Goal: Task Accomplishment & Management: Manage account settings

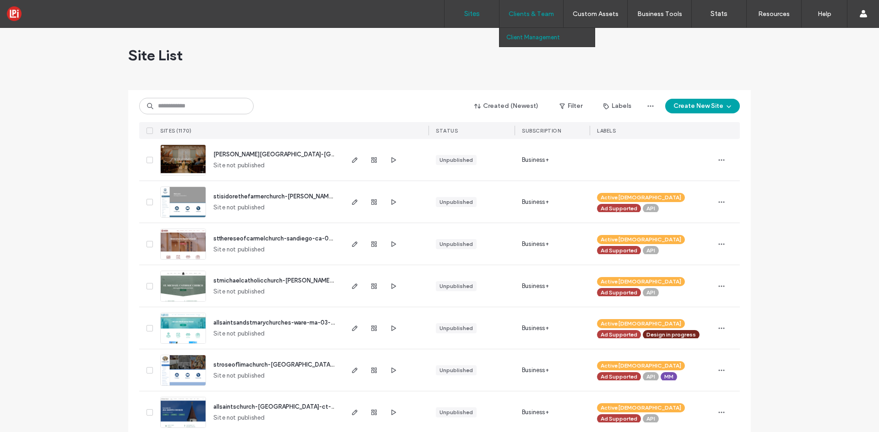
click at [539, 39] on label "Client Management" at bounding box center [533, 37] width 54 height 7
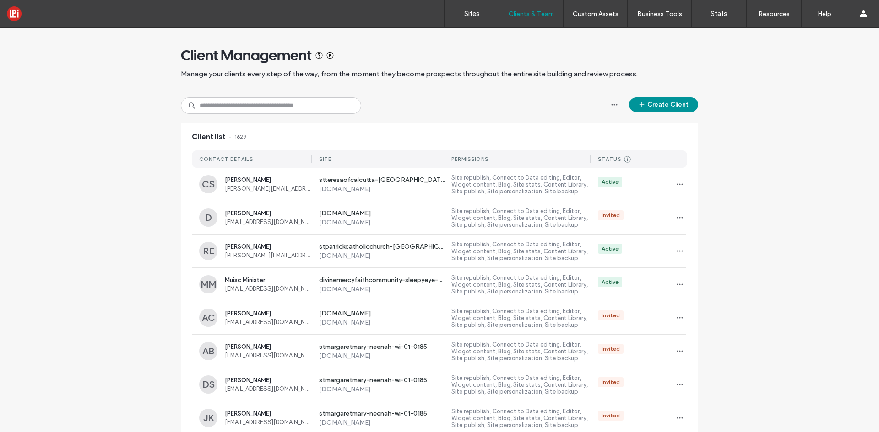
click at [670, 106] on button "Create Client" at bounding box center [663, 104] width 69 height 15
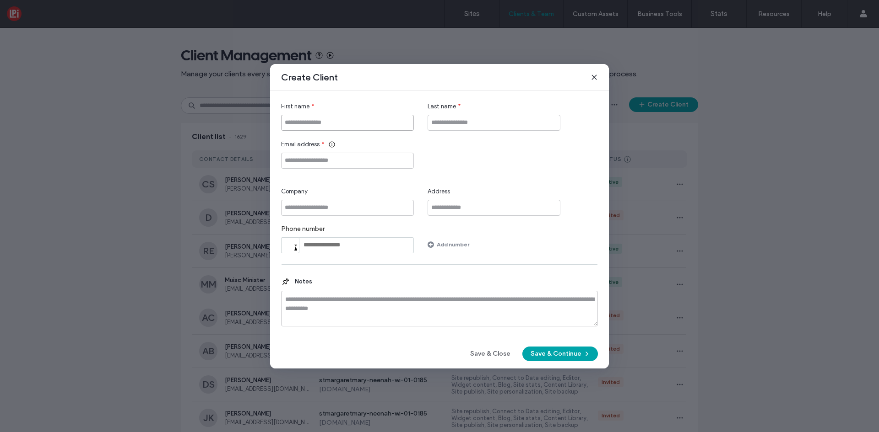
drag, startPoint x: 401, startPoint y: 124, endPoint x: 667, endPoint y: 69, distance: 271.6
click at [402, 124] on input "First name" at bounding box center [347, 123] width 133 height 16
type input "******"
type input "********"
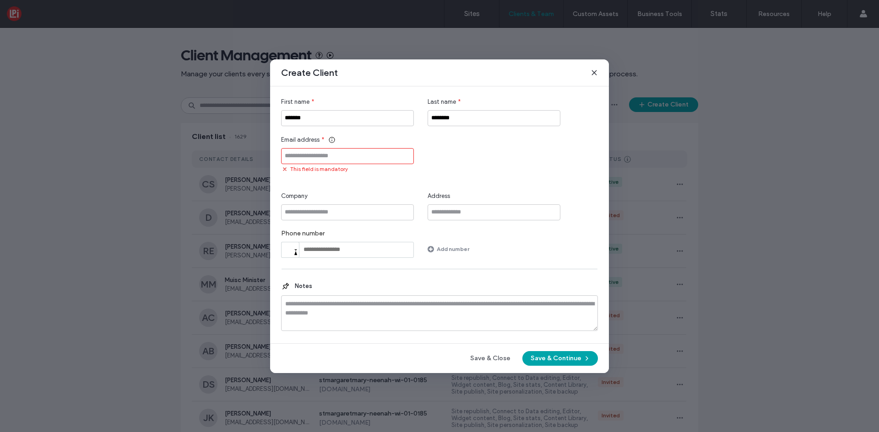
click at [341, 158] on input "Email address" at bounding box center [347, 156] width 133 height 16
paste input "**********"
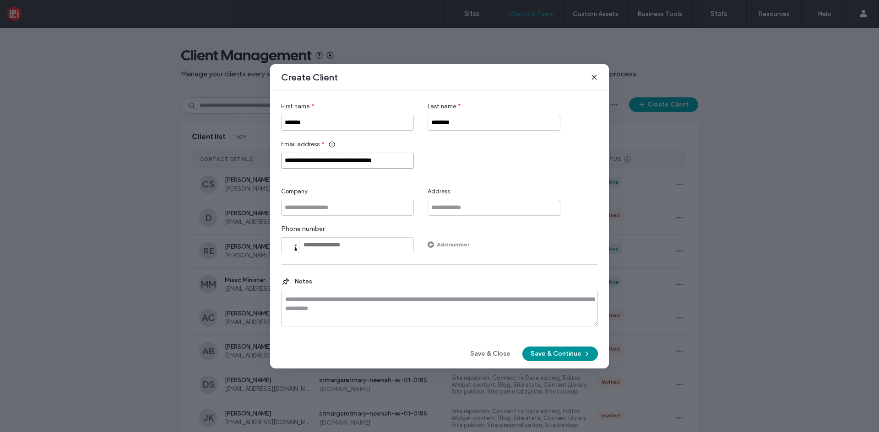
type input "**********"
click at [577, 354] on button "Save & Continue" at bounding box center [560, 354] width 76 height 15
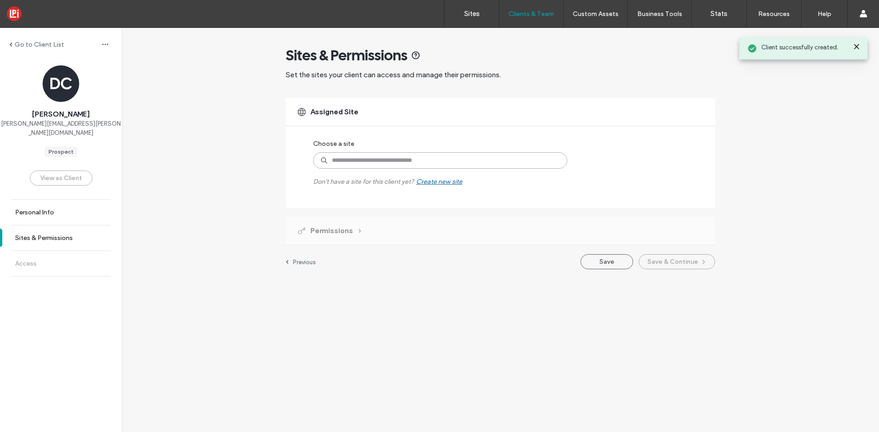
click at [451, 159] on input at bounding box center [440, 160] width 254 height 16
type input "*******"
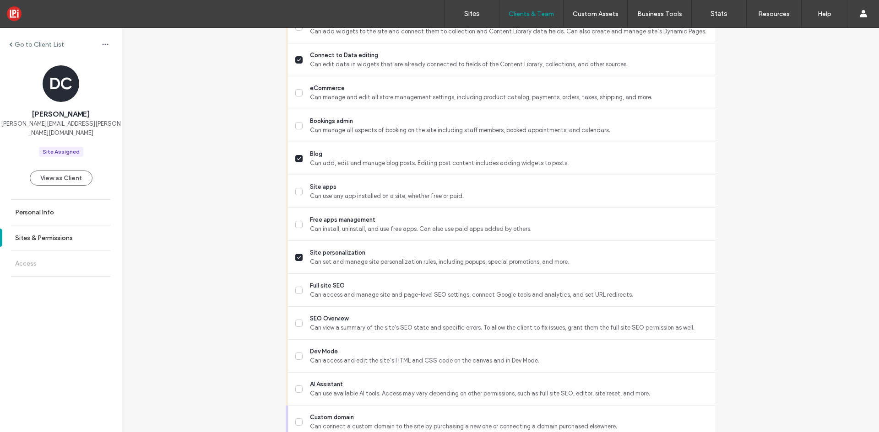
scroll to position [719, 0]
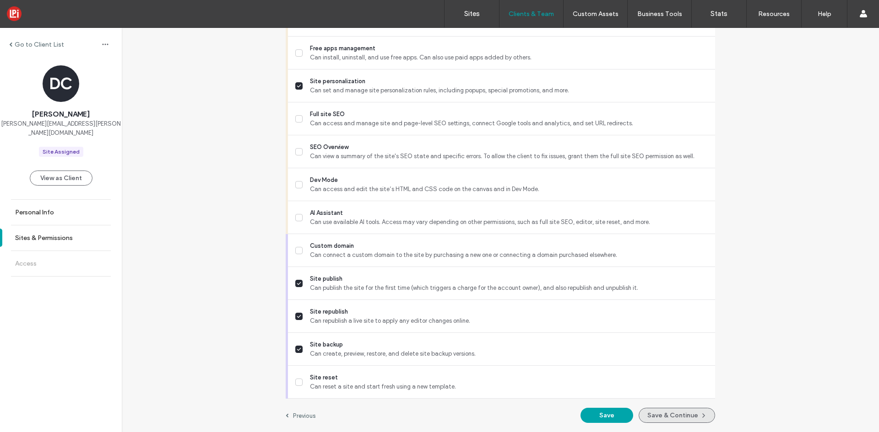
click at [703, 421] on span "button" at bounding box center [702, 415] width 9 height 13
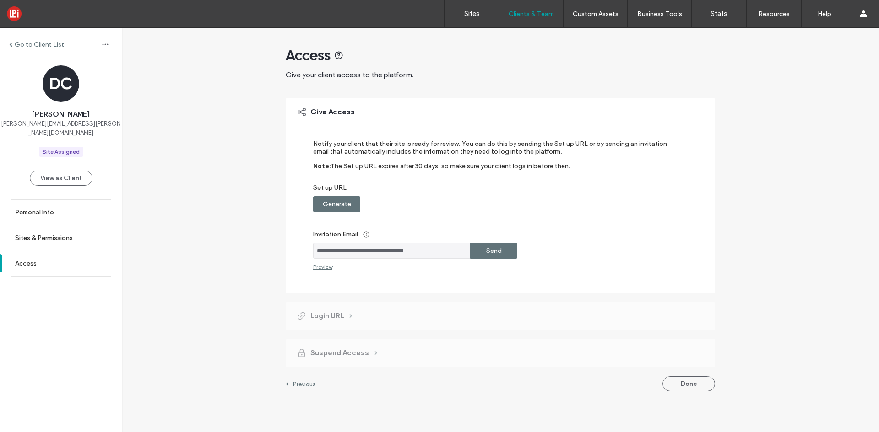
click at [504, 247] on div "Send" at bounding box center [493, 251] width 47 height 16
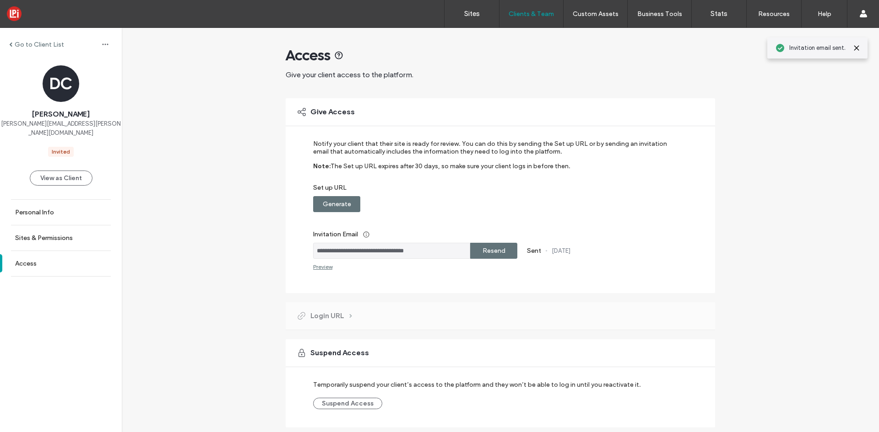
scroll to position [29, 0]
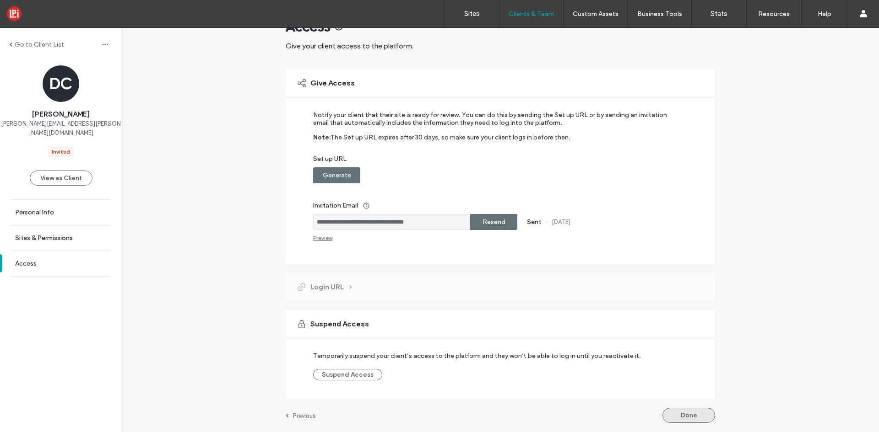
click at [689, 421] on button "Done" at bounding box center [688, 415] width 53 height 15
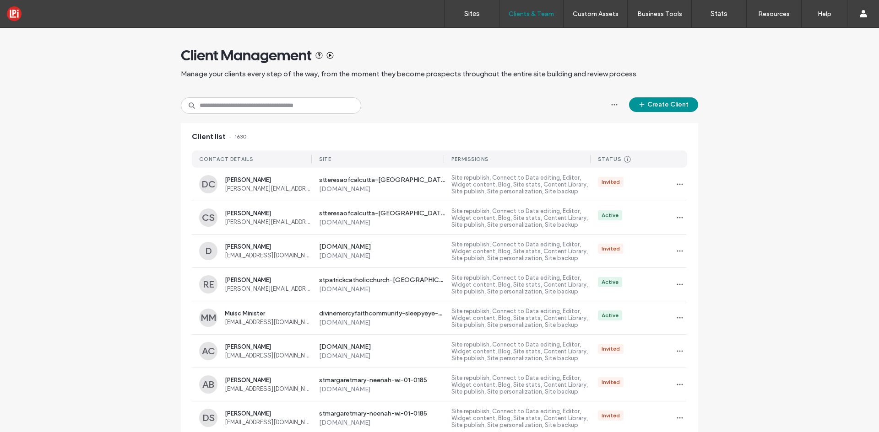
click at [661, 106] on button "Create Client" at bounding box center [663, 104] width 69 height 15
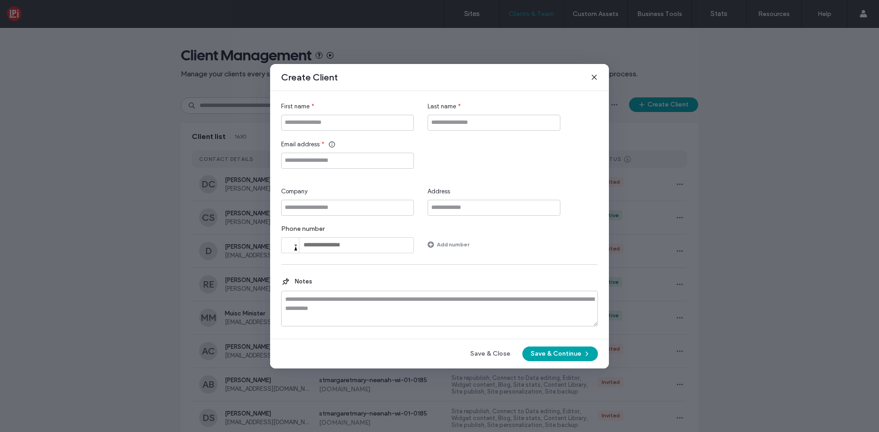
click at [416, 127] on div "First name * Last name *" at bounding box center [439, 116] width 317 height 29
click at [413, 122] on input "First name" at bounding box center [347, 123] width 133 height 16
type input "****"
type input "******"
click at [369, 148] on div "Email address *" at bounding box center [347, 144] width 133 height 9
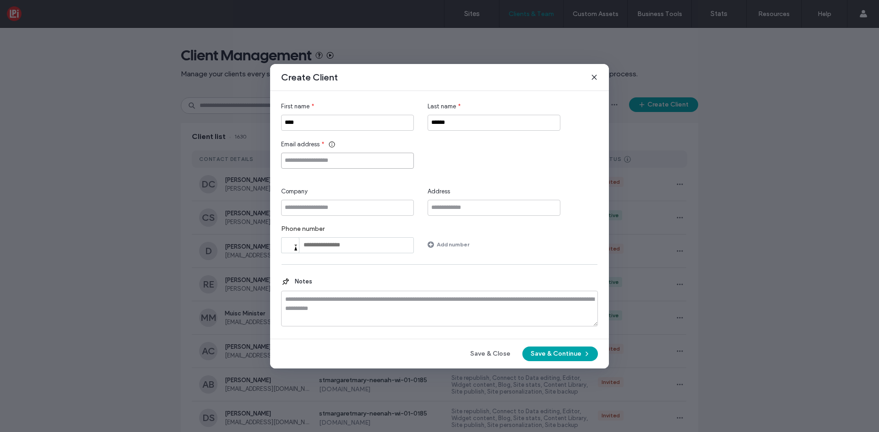
click at [365, 163] on input "Email address" at bounding box center [347, 161] width 133 height 16
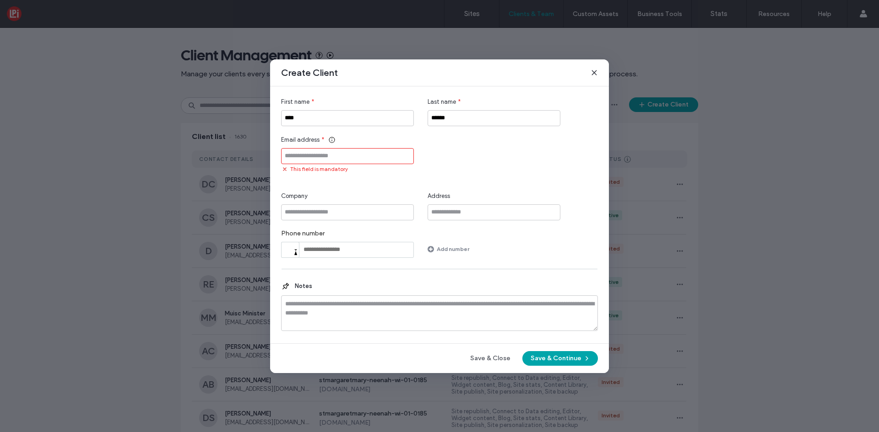
click at [325, 156] on input "Email address" at bounding box center [347, 156] width 133 height 16
type input "*"
paste input "**********"
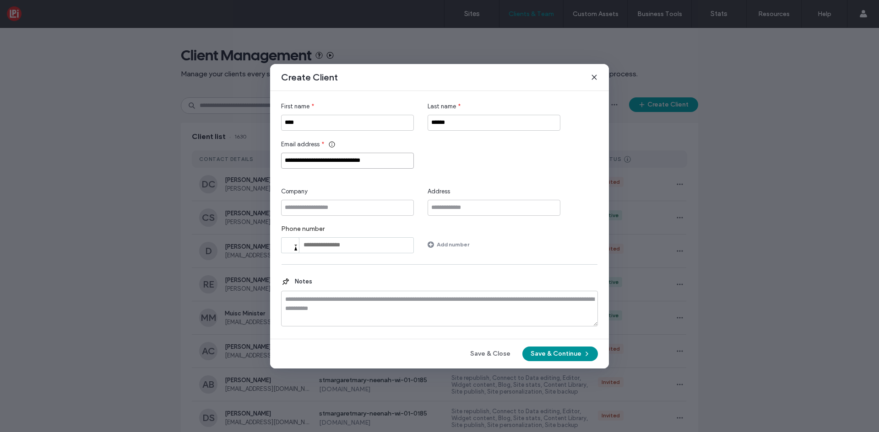
type input "**********"
click at [555, 355] on button "Save & Continue" at bounding box center [560, 354] width 76 height 15
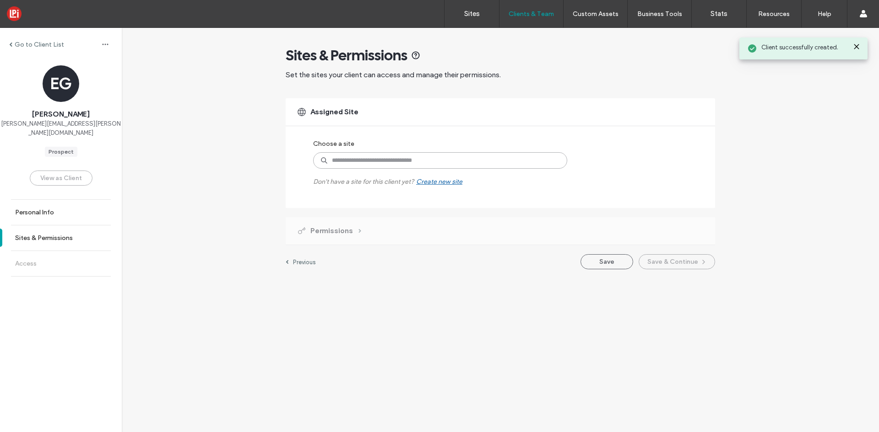
click at [388, 162] on input at bounding box center [440, 160] width 254 height 16
type input "*******"
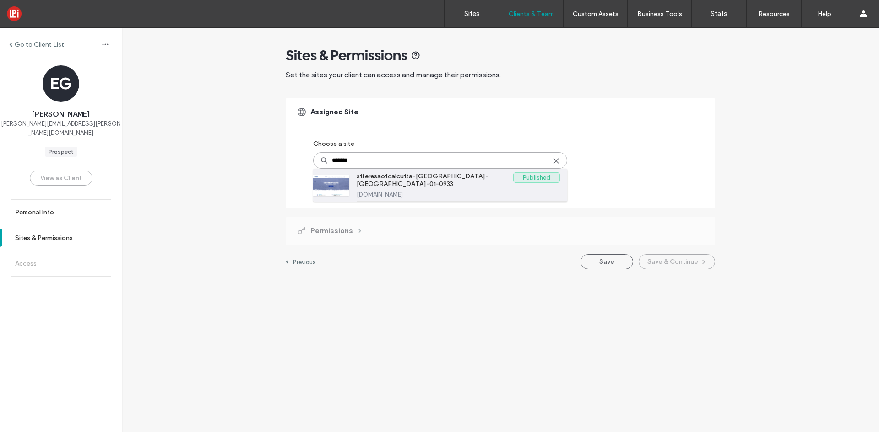
click at [396, 182] on label "stteresaofcalcutta-northlake-wi-01-0933" at bounding box center [434, 182] width 156 height 19
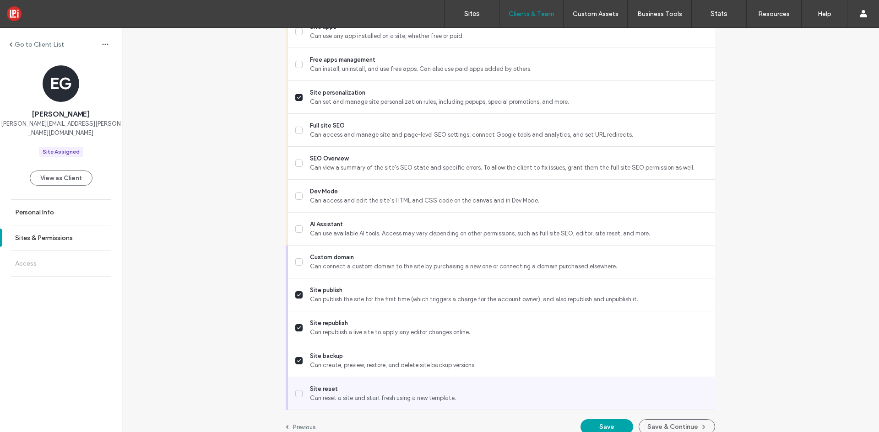
scroll to position [719, 0]
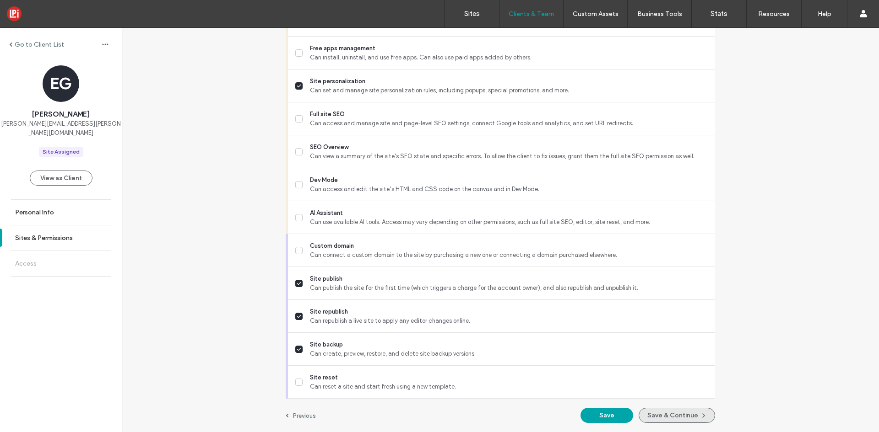
click at [667, 415] on button "Save & Continue" at bounding box center [676, 415] width 76 height 15
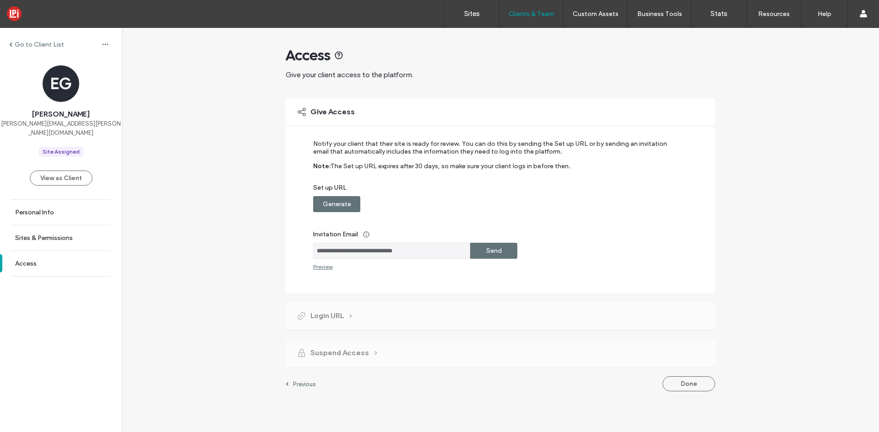
click at [489, 244] on label "Send" at bounding box center [494, 251] width 16 height 17
drag, startPoint x: 515, startPoint y: 38, endPoint x: 570, endPoint y: 72, distance: 63.9
click at [515, 38] on label "Client Management" at bounding box center [533, 37] width 54 height 7
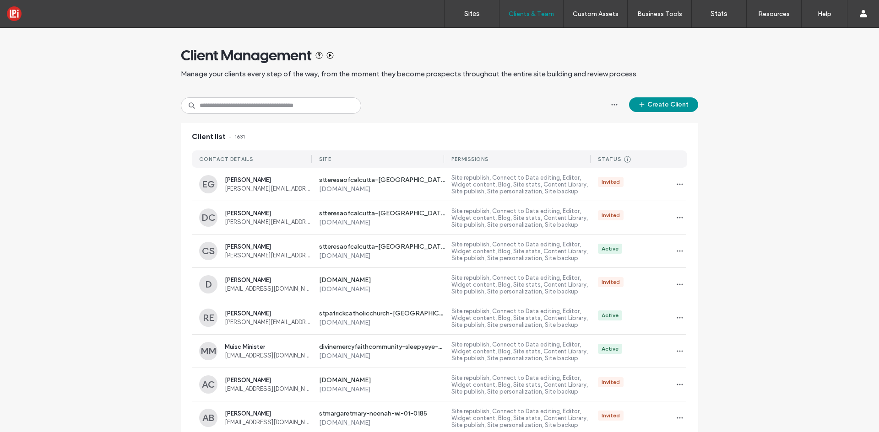
click at [655, 104] on button "Create Client" at bounding box center [663, 104] width 69 height 15
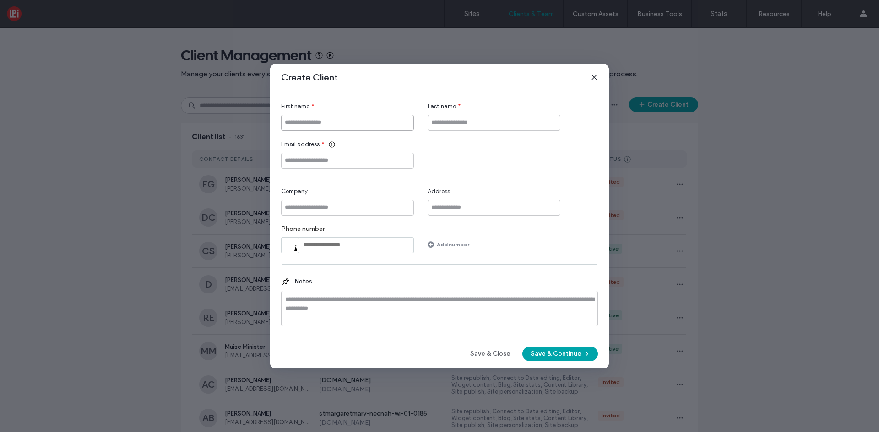
click at [322, 119] on input "First name" at bounding box center [347, 123] width 133 height 16
type input "*****"
type input "******"
paste input "**********"
type input "**********"
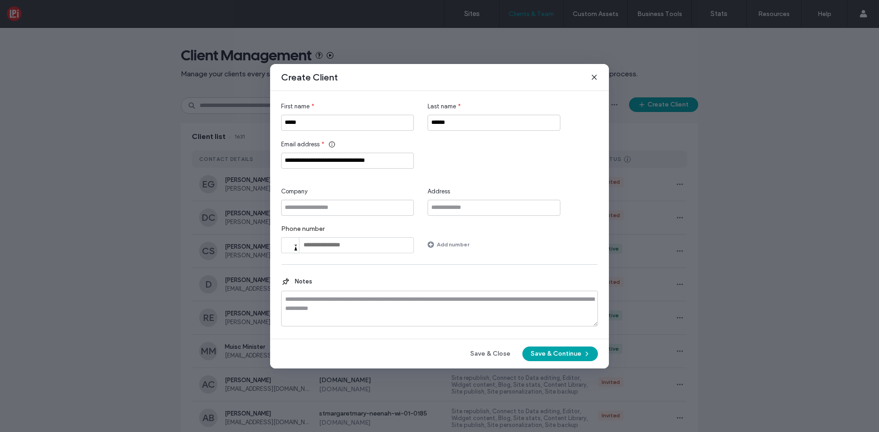
click at [595, 360] on div "Save & Close Save & Continue" at bounding box center [439, 354] width 317 height 15
click at [564, 356] on button "Save & Continue" at bounding box center [560, 354] width 76 height 15
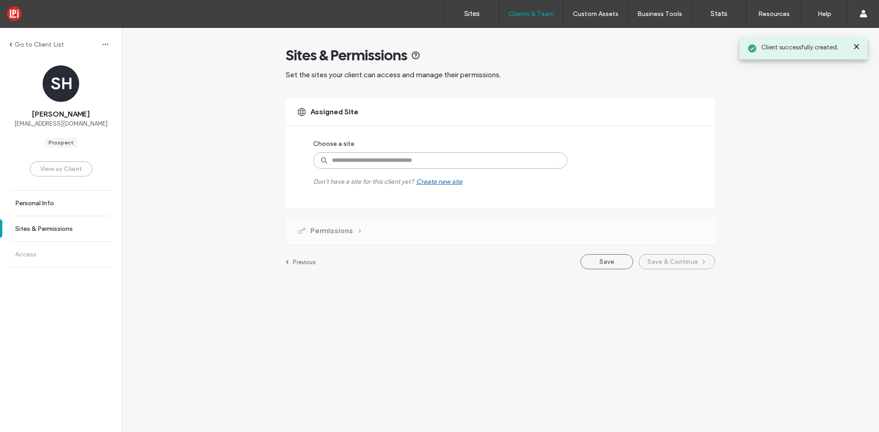
click at [425, 156] on input at bounding box center [440, 160] width 254 height 16
type input "*******"
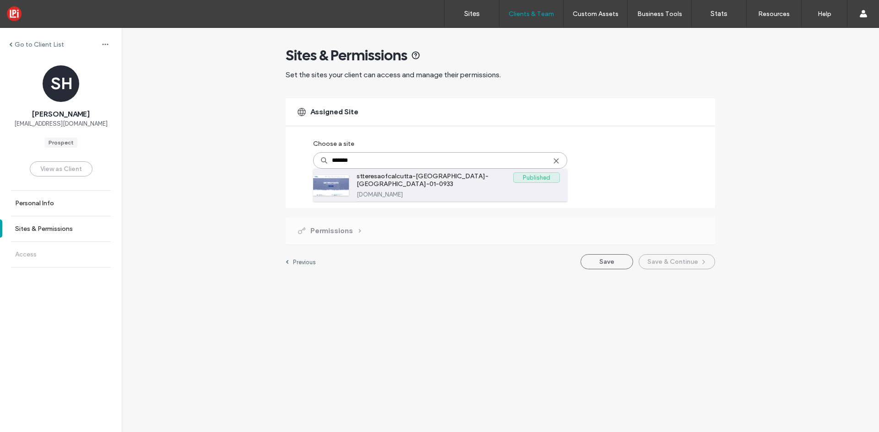
click at [427, 191] on label "stteresaofcalcutta-northlake-wi-01-0933.weconnectonline.com" at bounding box center [457, 194] width 203 height 7
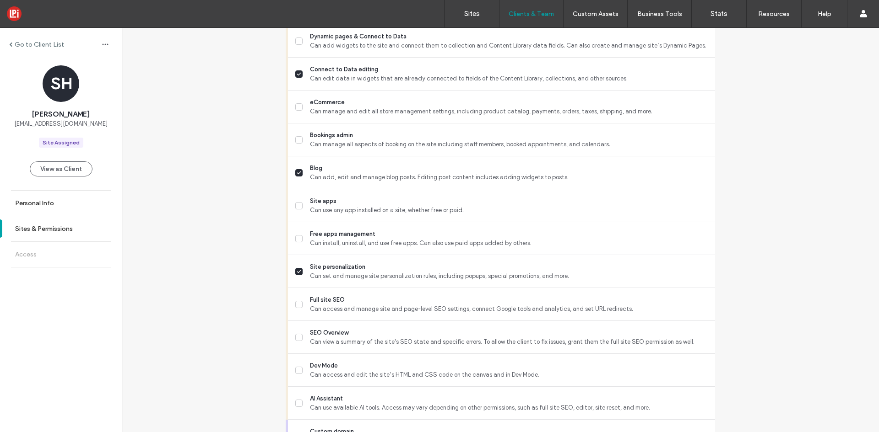
scroll to position [719, 0]
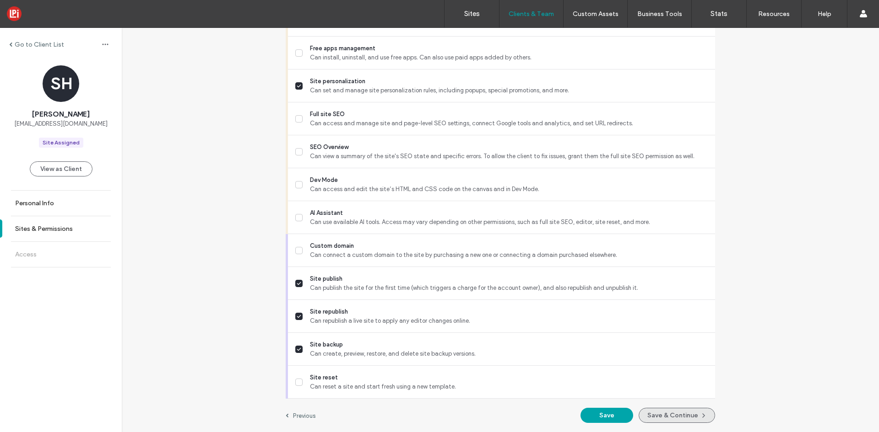
click at [658, 413] on button "Save & Continue" at bounding box center [676, 415] width 76 height 15
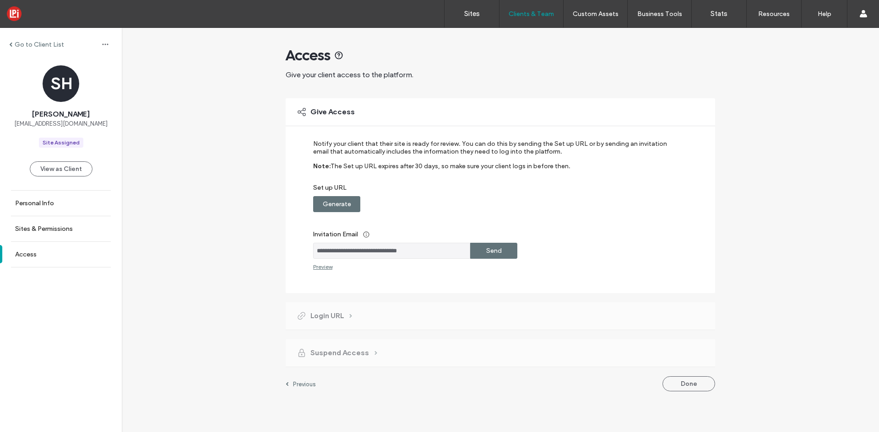
click at [480, 244] on div "Send" at bounding box center [493, 251] width 47 height 16
click at [18, 15] on div at bounding box center [59, 13] width 104 height 15
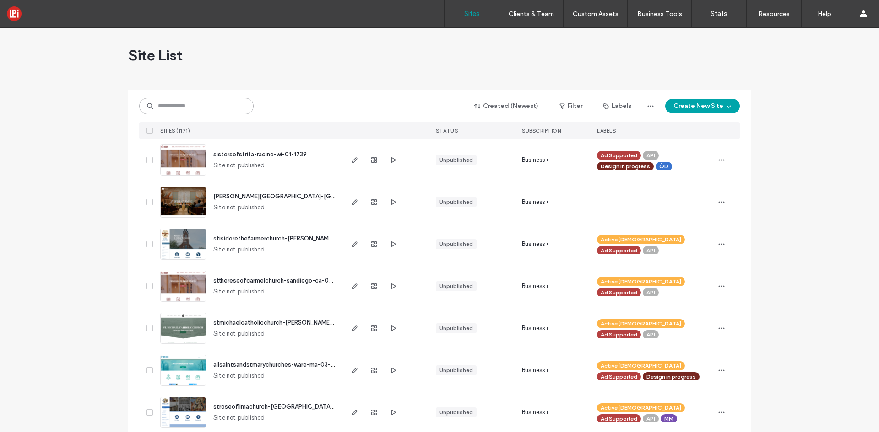
click at [185, 98] on input at bounding box center [196, 106] width 114 height 16
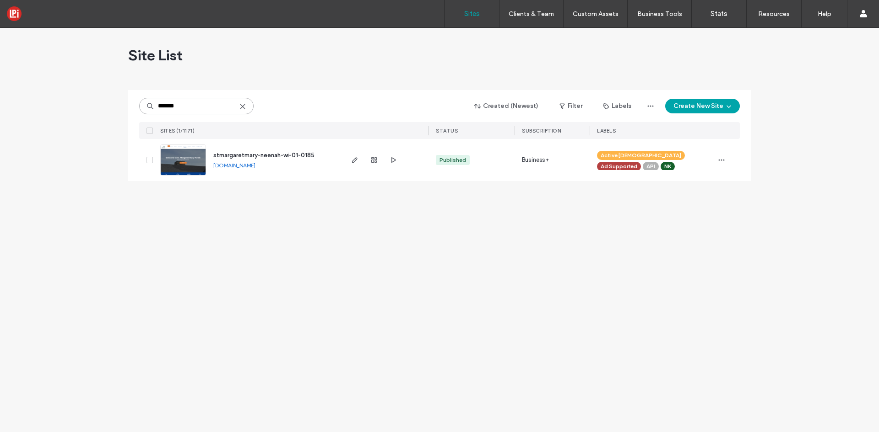
type input "*******"
click at [358, 158] on span "button" at bounding box center [354, 160] width 11 height 11
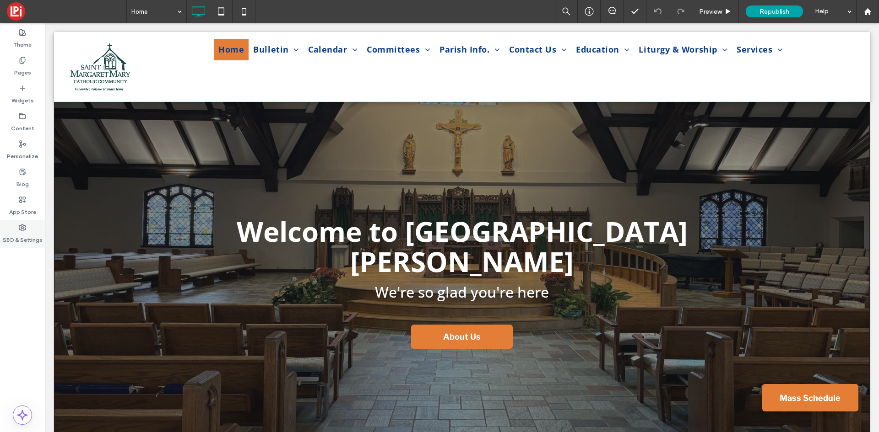
click at [22, 229] on icon at bounding box center [22, 227] width 7 height 7
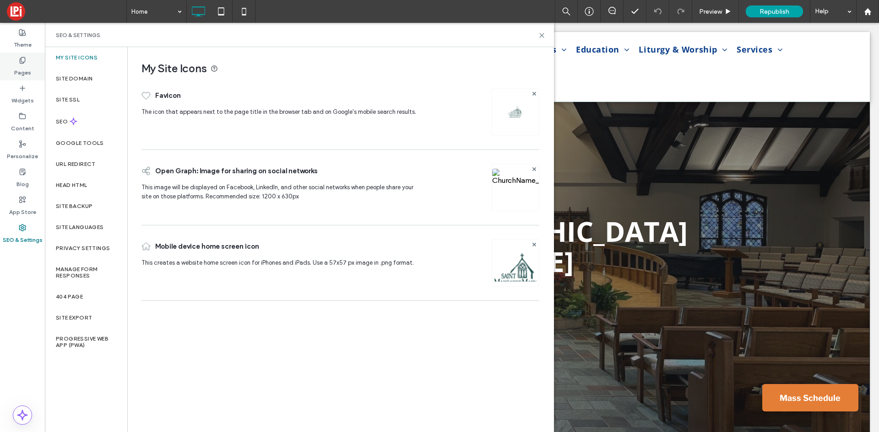
click at [26, 73] on label "Pages" at bounding box center [22, 70] width 17 height 13
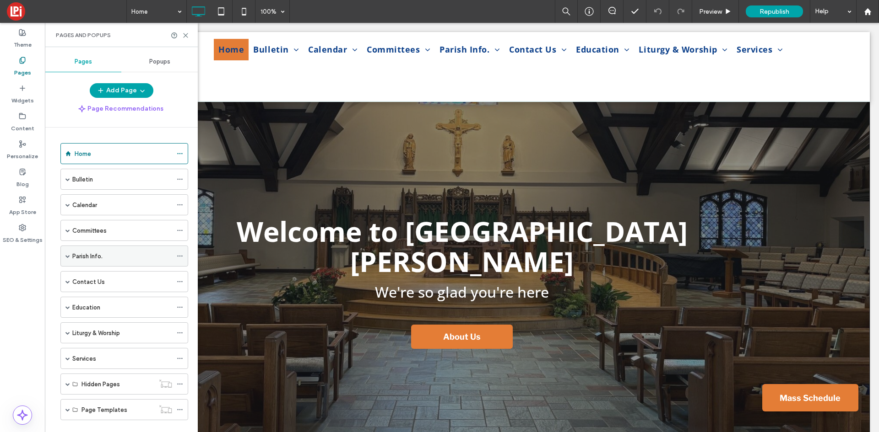
scroll to position [16, 0]
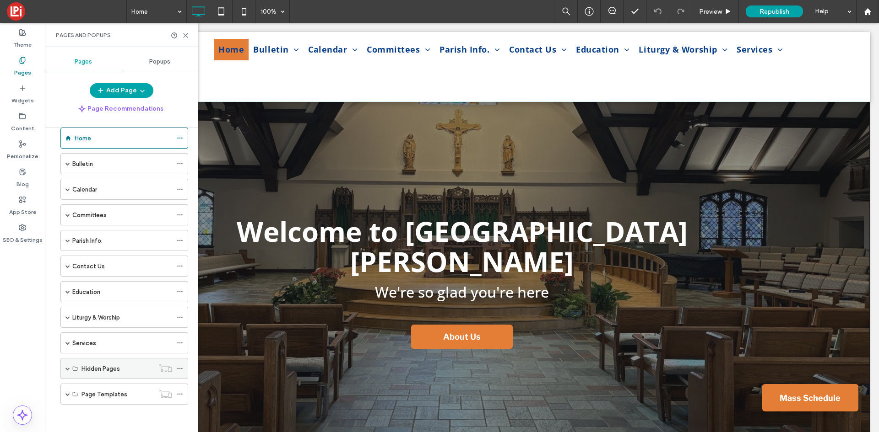
click at [66, 372] on span at bounding box center [67, 369] width 5 height 20
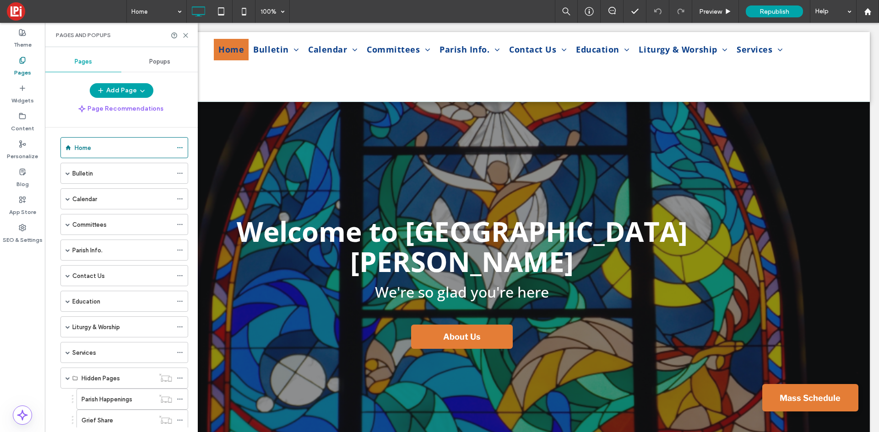
scroll to position [0, 0]
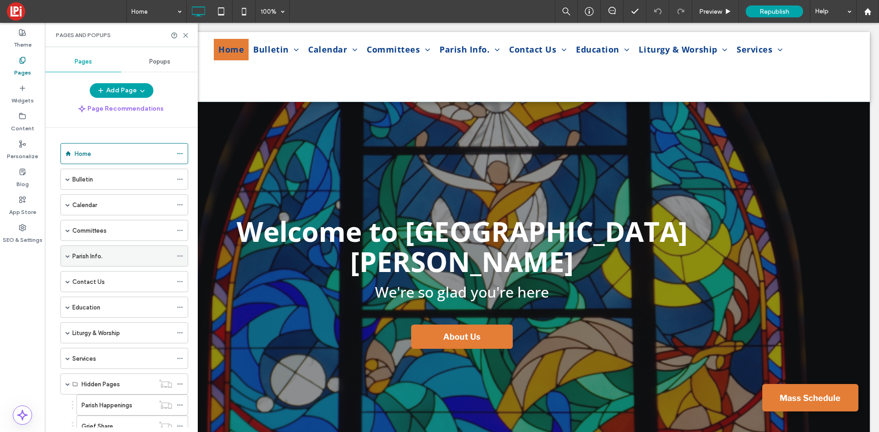
click at [95, 262] on div "Parish Info." at bounding box center [122, 256] width 100 height 20
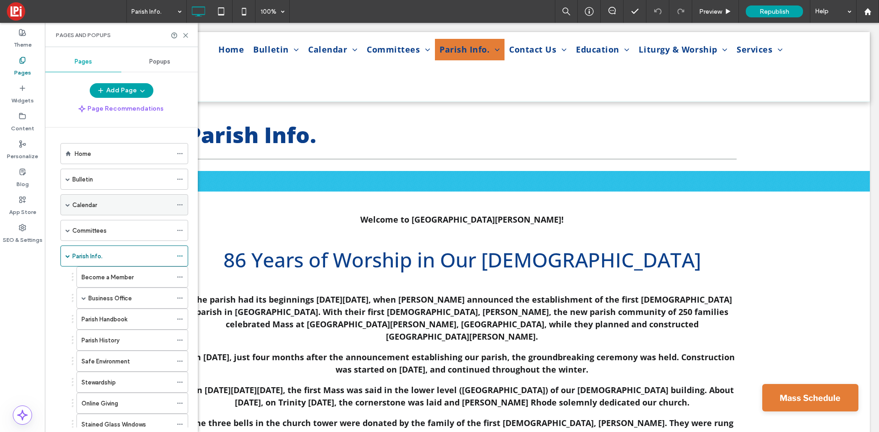
click at [67, 208] on span at bounding box center [67, 205] width 5 height 20
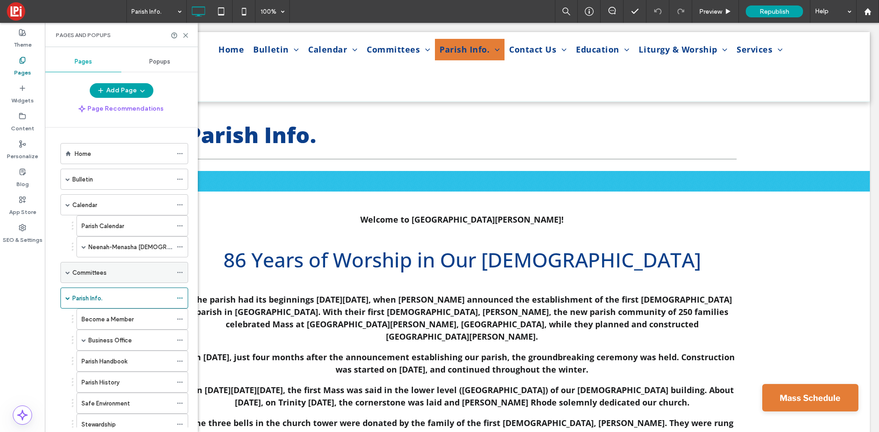
click at [68, 271] on span at bounding box center [67, 272] width 5 height 5
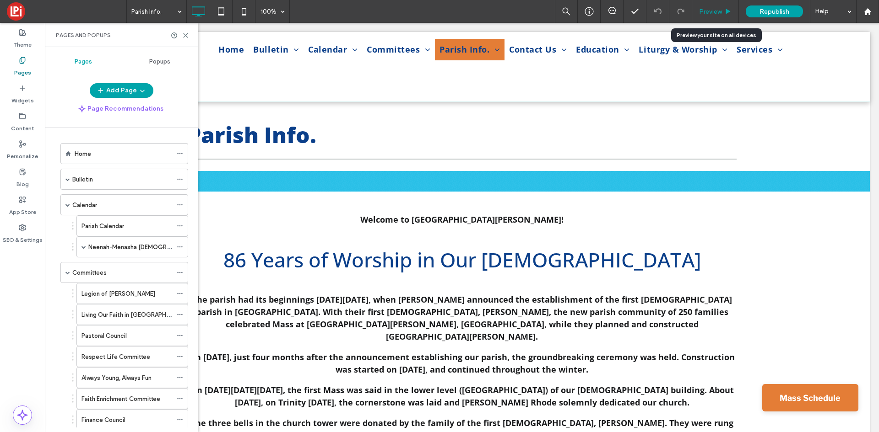
drag, startPoint x: 718, startPoint y: 6, endPoint x: 703, endPoint y: 14, distance: 17.0
click at [717, 6] on div "Preview" at bounding box center [715, 11] width 47 height 23
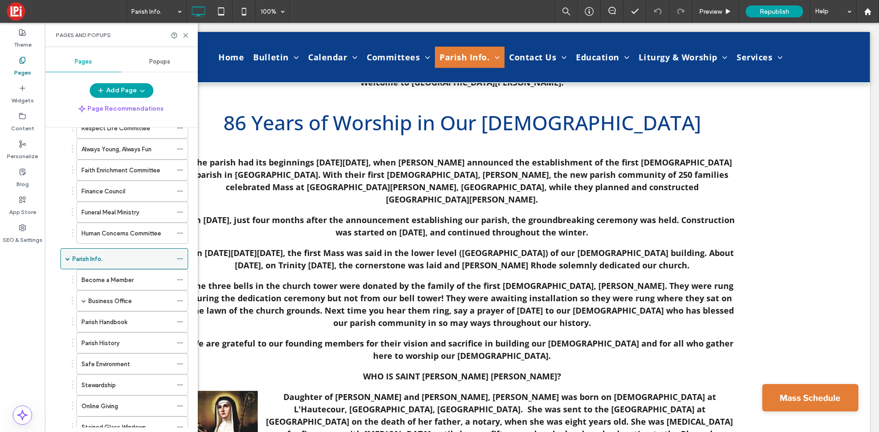
scroll to position [275, 0]
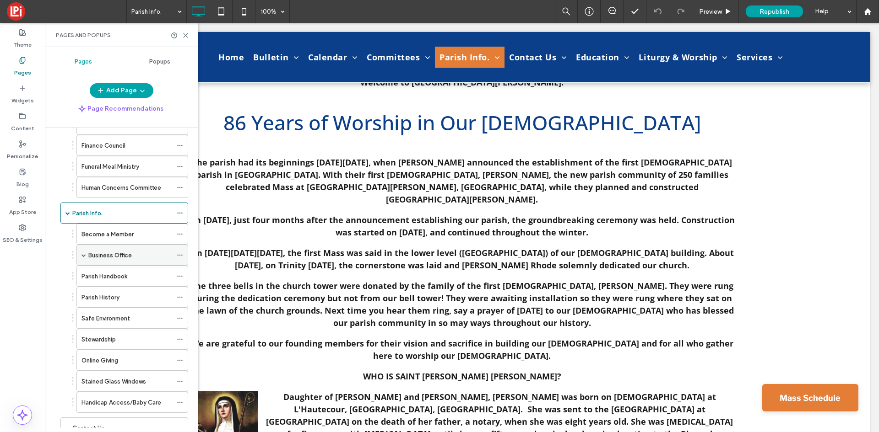
click at [83, 254] on span at bounding box center [83, 255] width 5 height 5
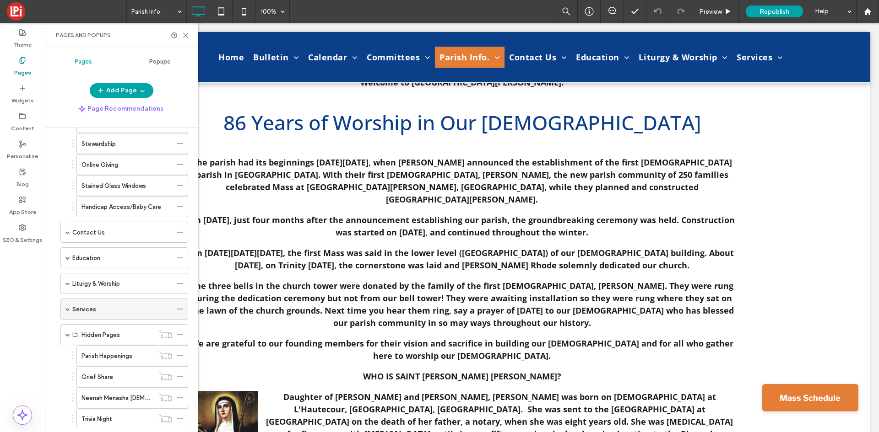
scroll to position [641, 0]
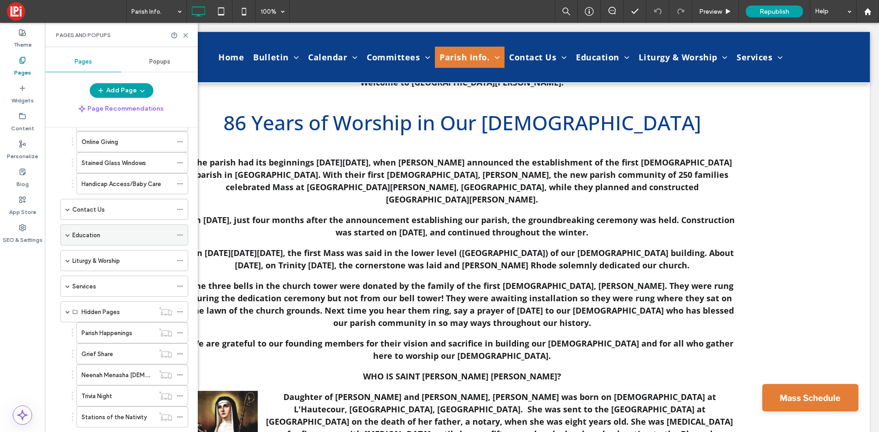
click at [64, 236] on div "Education" at bounding box center [124, 235] width 128 height 21
click at [65, 238] on span at bounding box center [67, 235] width 5 height 20
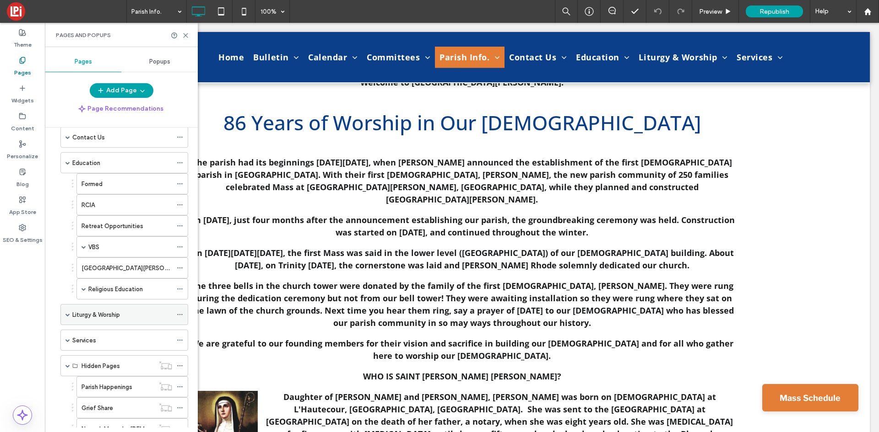
scroll to position [732, 0]
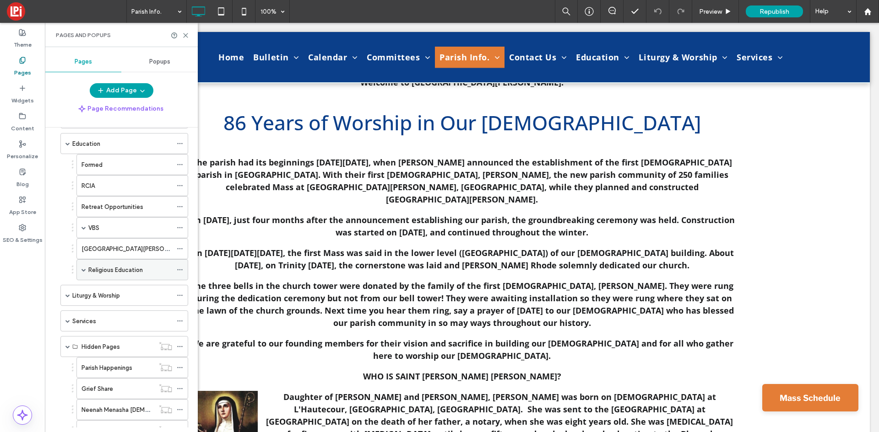
click at [82, 272] on span at bounding box center [83, 270] width 5 height 5
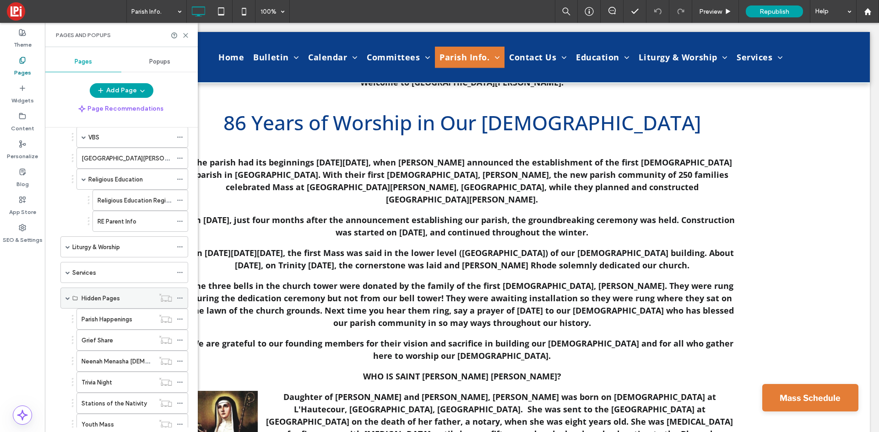
scroll to position [824, 0]
click at [68, 248] on span at bounding box center [67, 246] width 5 height 5
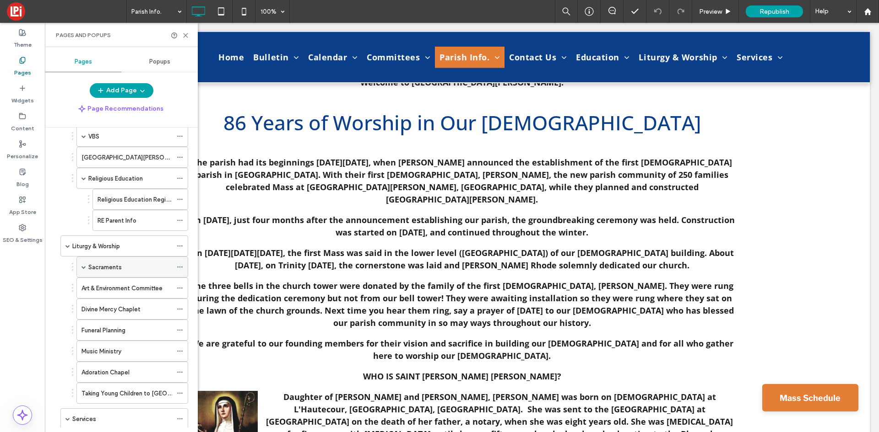
click at [112, 269] on label "Sacraments" at bounding box center [104, 267] width 33 height 16
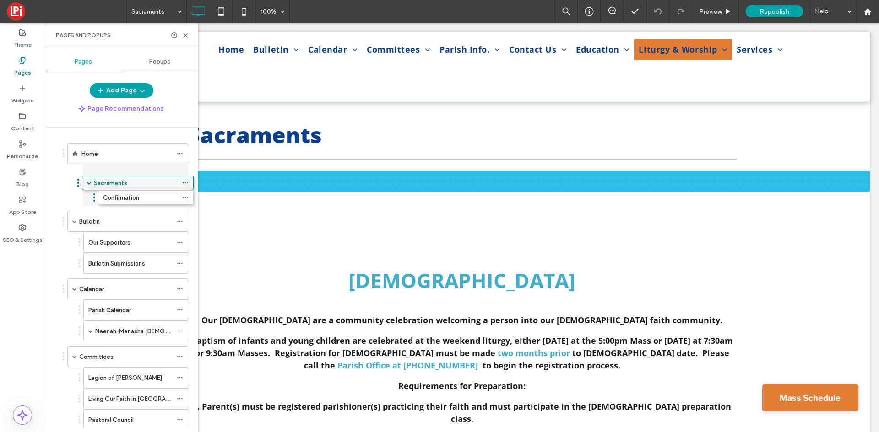
drag, startPoint x: 106, startPoint y: 267, endPoint x: 111, endPoint y: 181, distance: 85.7
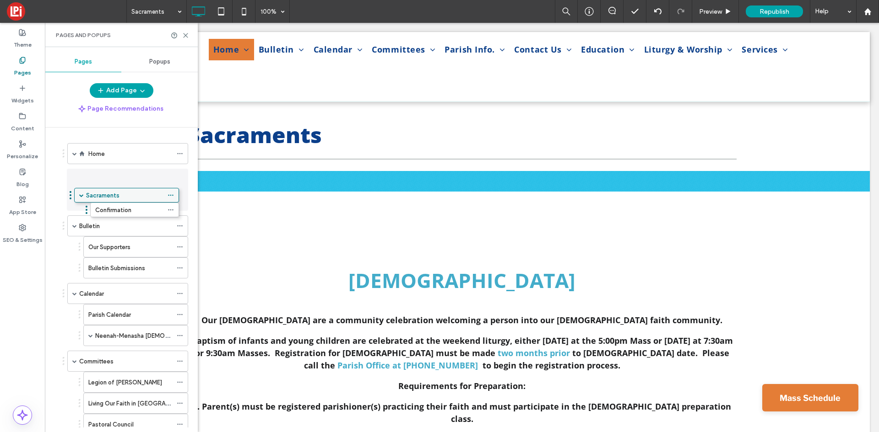
drag, startPoint x: 140, startPoint y: 176, endPoint x: 131, endPoint y: 195, distance: 21.3
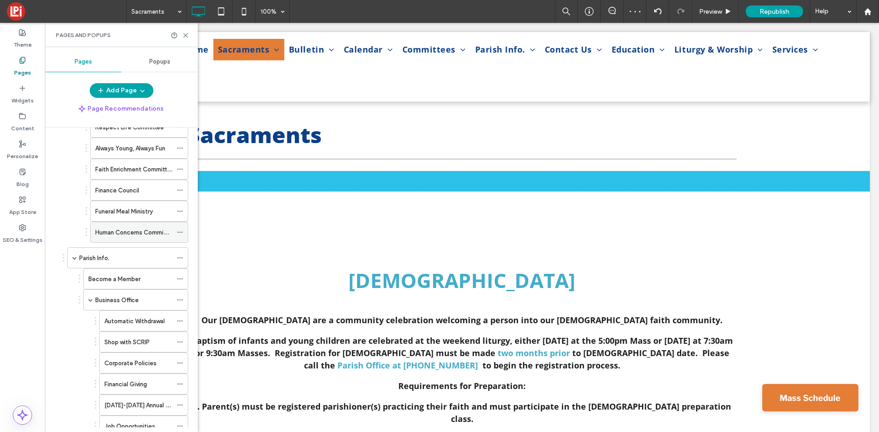
scroll to position [275, 0]
click at [76, 261] on span at bounding box center [74, 260] width 5 height 5
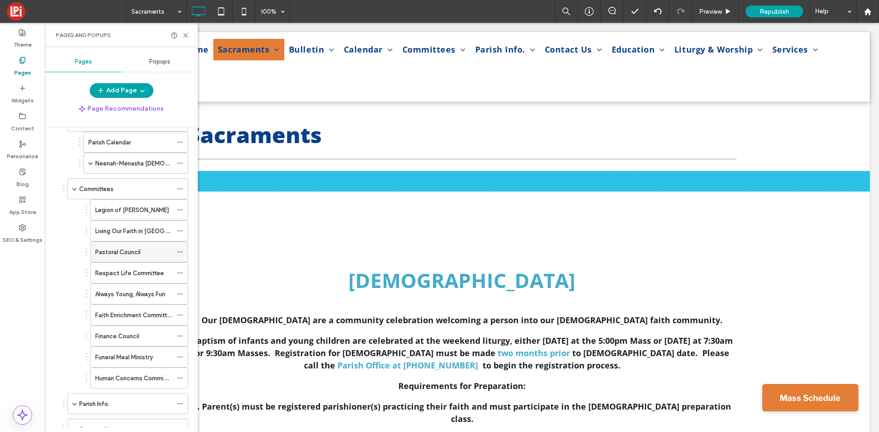
scroll to position [0, 0]
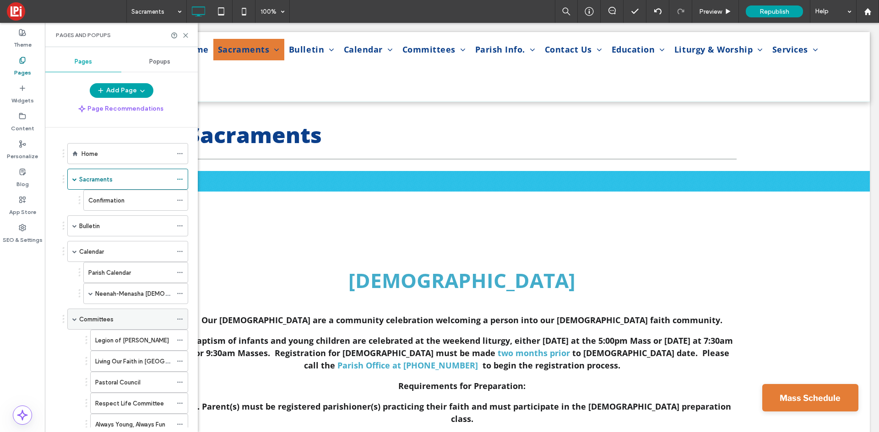
click at [78, 319] on div "Committees" at bounding box center [127, 319] width 121 height 21
click at [75, 319] on span at bounding box center [74, 319] width 5 height 5
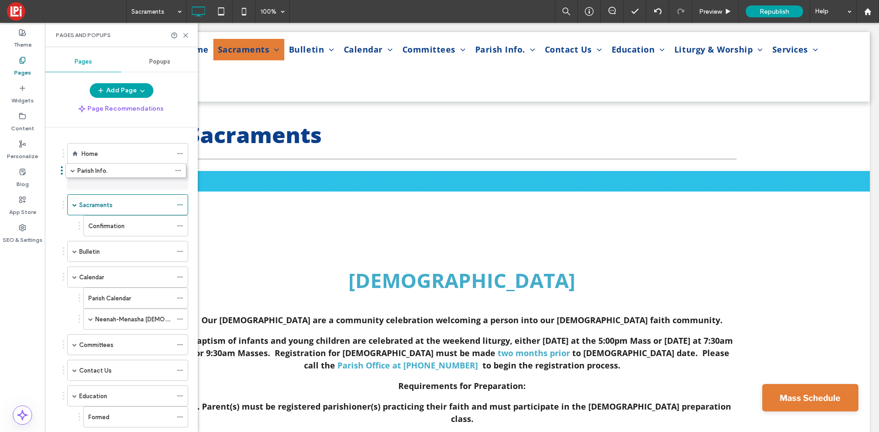
drag, startPoint x: 113, startPoint y: 256, endPoint x: 112, endPoint y: 177, distance: 79.6
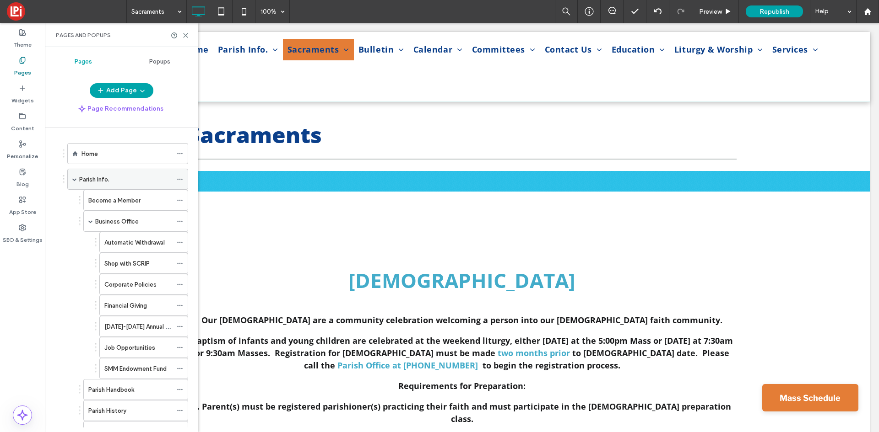
click at [71, 179] on div "Parish Info." at bounding box center [127, 179] width 121 height 21
click at [76, 179] on span at bounding box center [74, 179] width 5 height 5
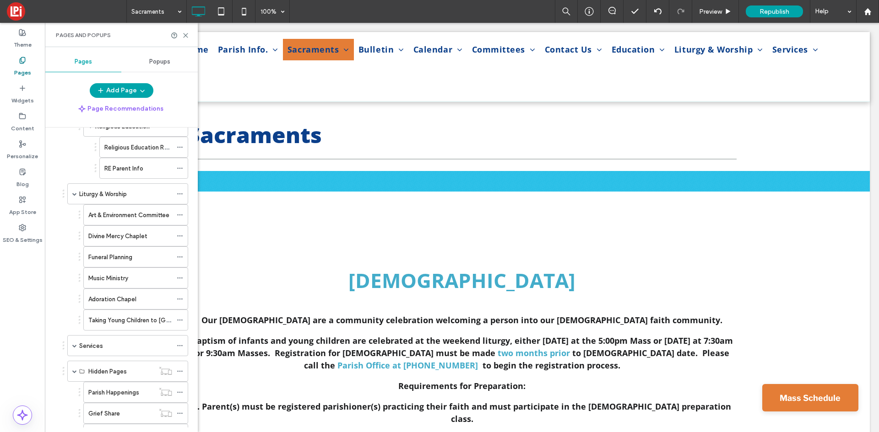
scroll to position [412, 0]
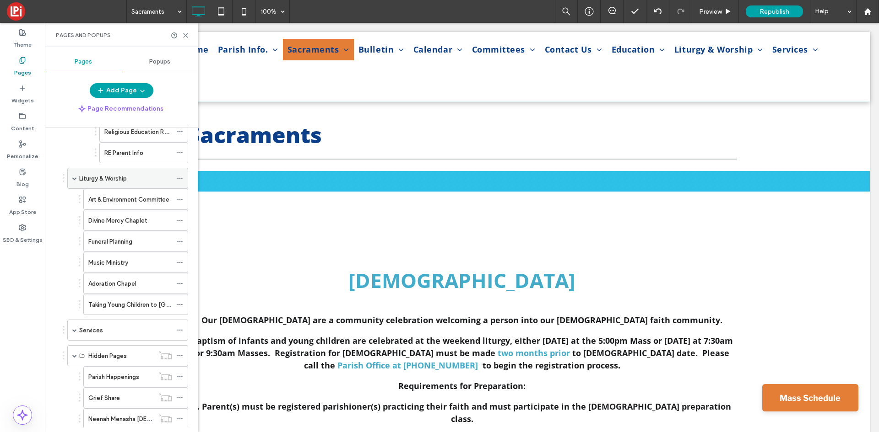
click at [75, 182] on span at bounding box center [74, 178] width 5 height 20
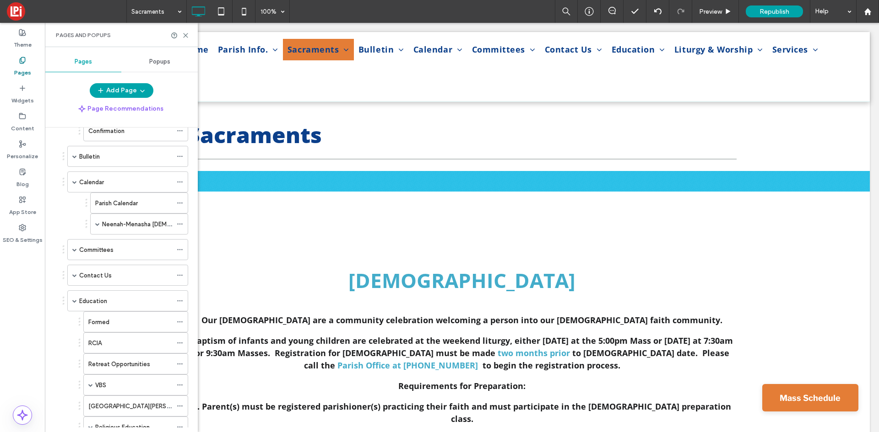
scroll to position [92, 0]
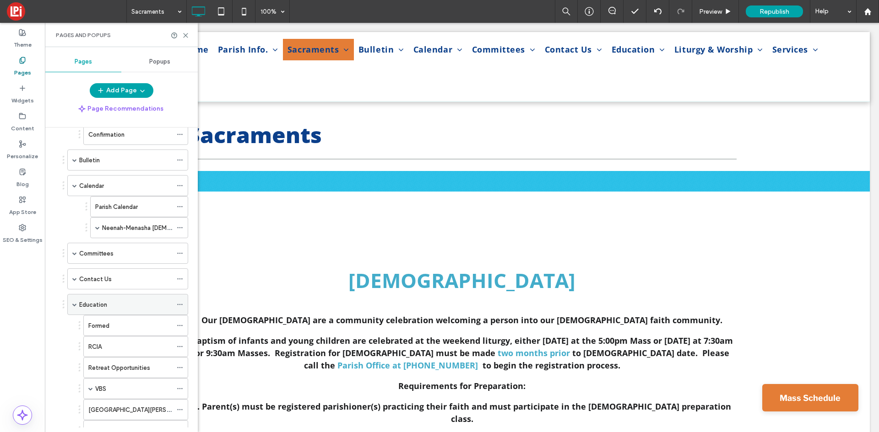
click at [73, 303] on span at bounding box center [74, 304] width 5 height 5
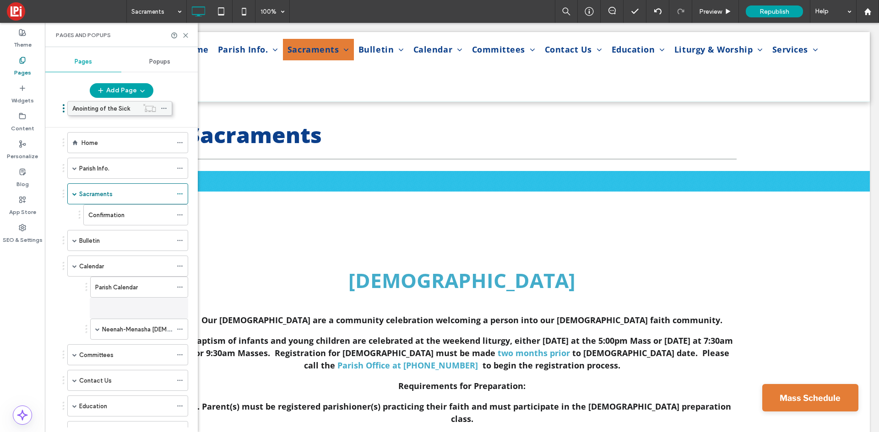
scroll to position [0, 0]
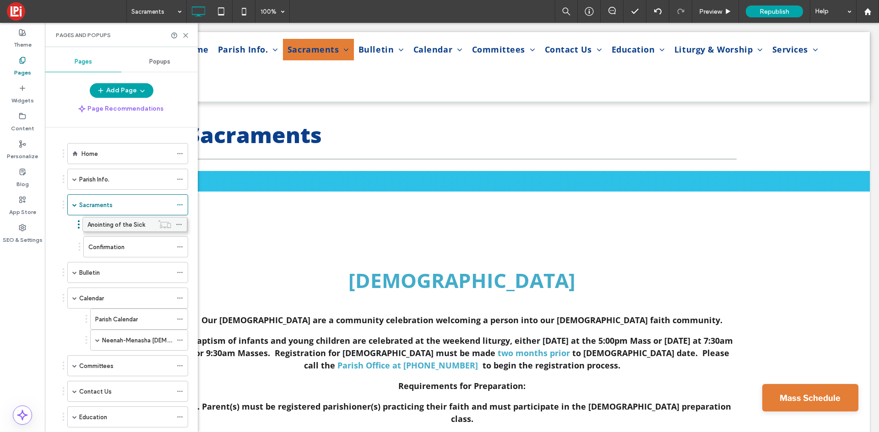
drag, startPoint x: 115, startPoint y: 386, endPoint x: 114, endPoint y: 222, distance: 163.8
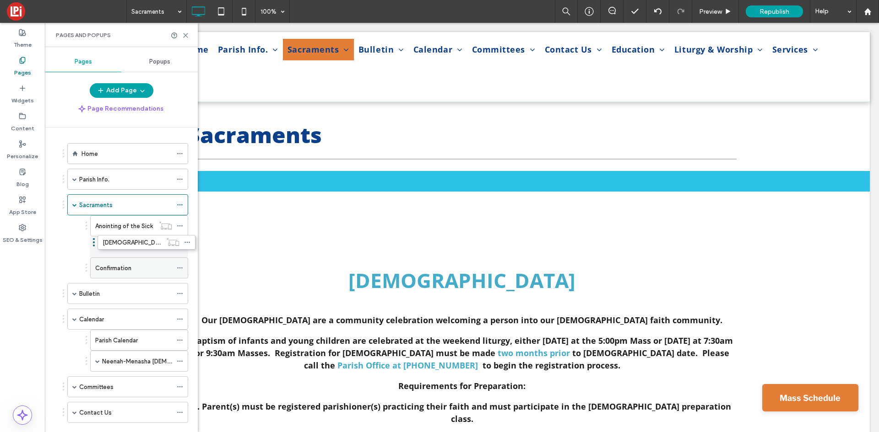
drag, startPoint x: 121, startPoint y: 300, endPoint x: 132, endPoint y: 245, distance: 56.1
click at [180, 226] on use at bounding box center [179, 226] width 5 height 1
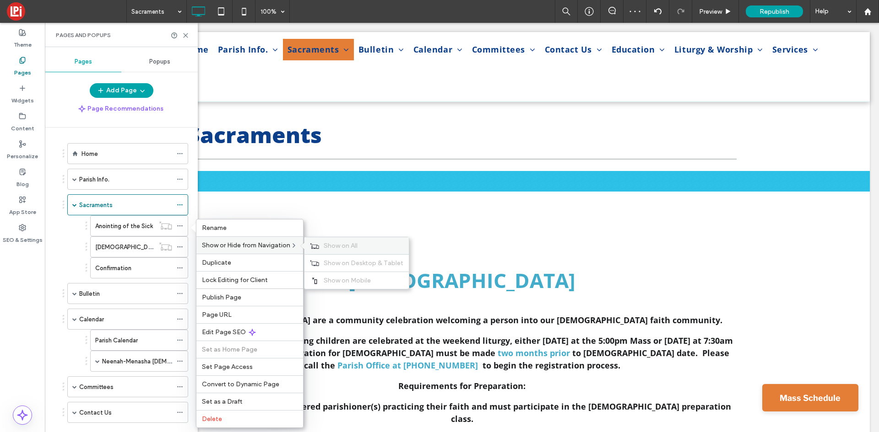
click at [340, 243] on span "Show on All" at bounding box center [341, 246] width 34 height 8
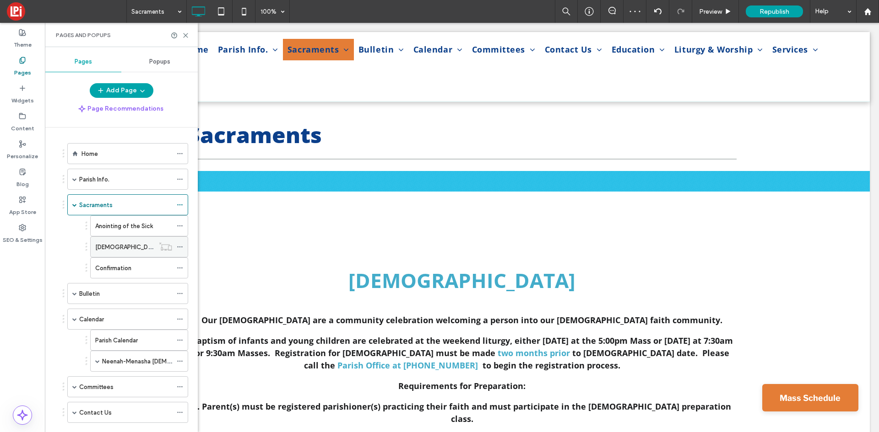
click at [183, 246] on icon at bounding box center [180, 247] width 6 height 6
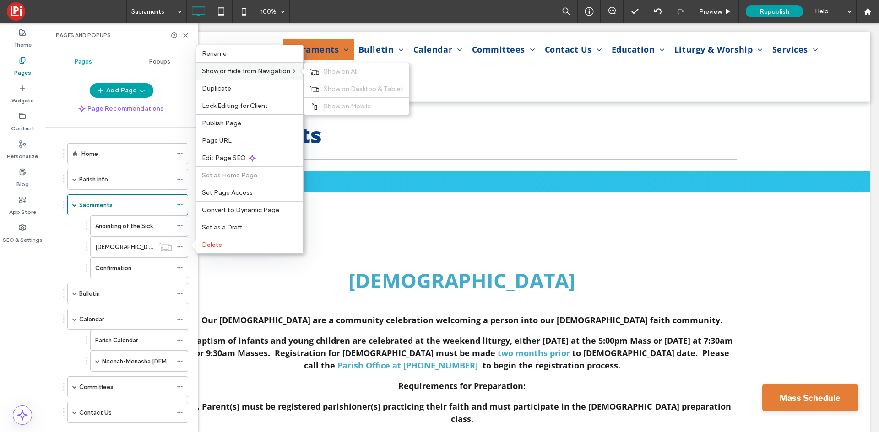
click at [250, 76] on div "Show or Hide from Navigation Show on All Show on Desktop & Tablet Show on Mobile" at bounding box center [249, 70] width 107 height 17
click at [339, 73] on span "Show on All" at bounding box center [341, 72] width 34 height 8
click at [78, 249] on div "Anointing of the Sick Baptisms Confirmation" at bounding box center [129, 247] width 119 height 63
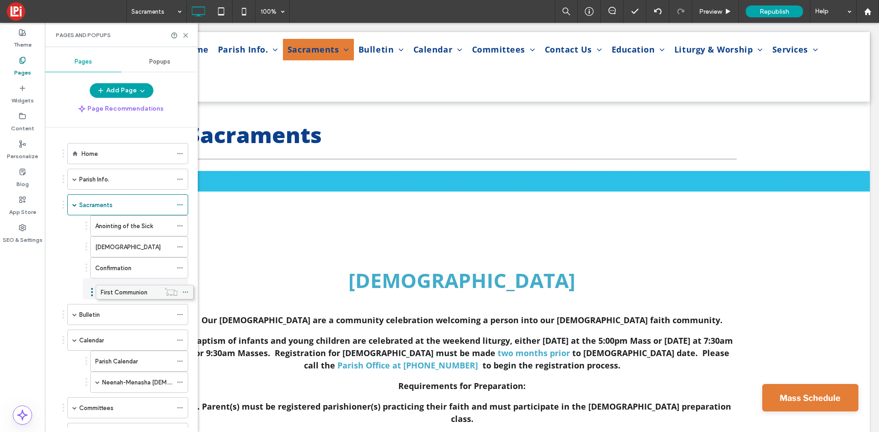
drag, startPoint x: 119, startPoint y: 286, endPoint x: 124, endPoint y: 293, distance: 8.4
click at [181, 290] on icon at bounding box center [180, 289] width 6 height 6
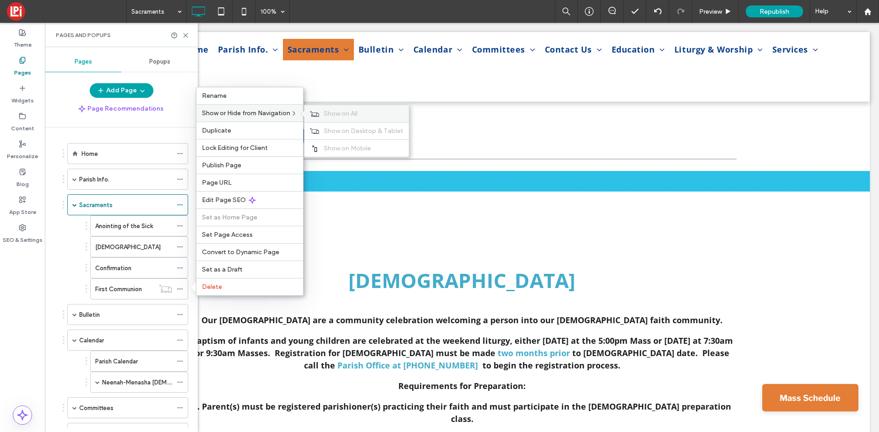
click at [340, 115] on span "Show on All" at bounding box center [341, 114] width 34 height 8
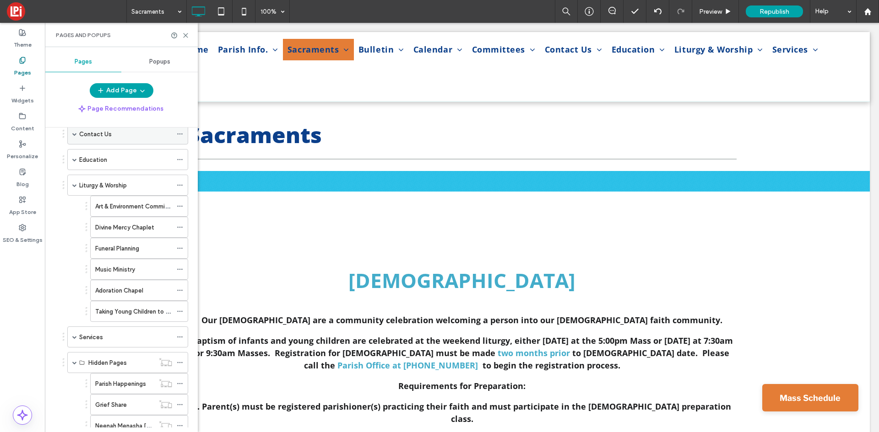
scroll to position [229, 0]
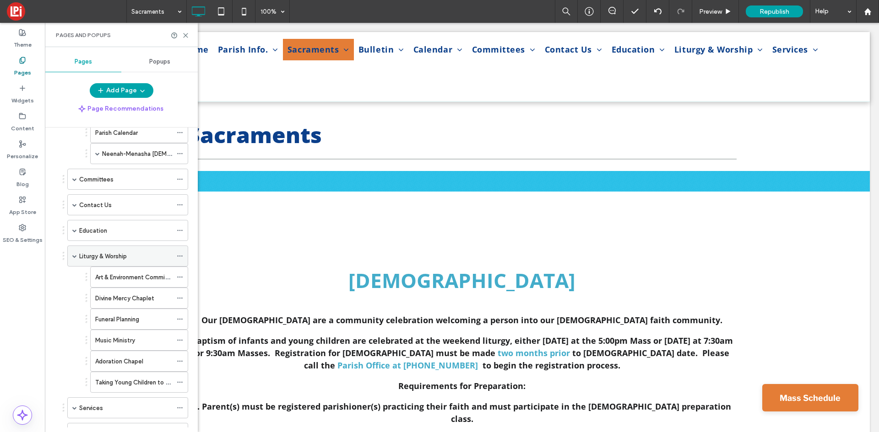
click at [75, 259] on span at bounding box center [74, 256] width 5 height 20
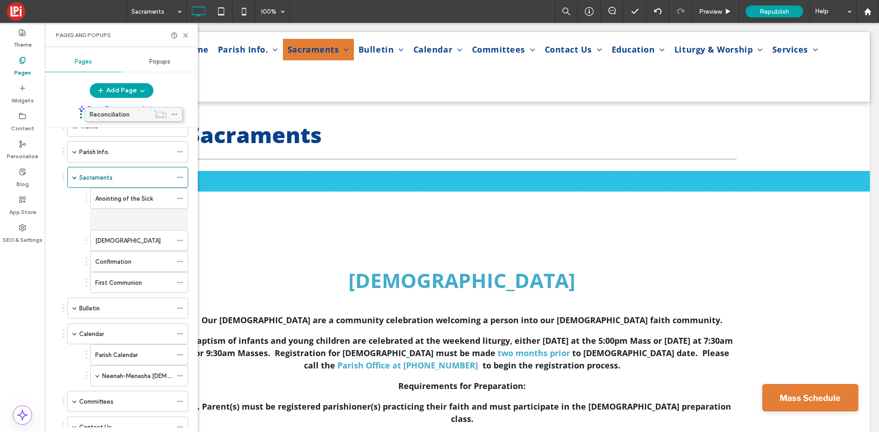
scroll to position [18, 0]
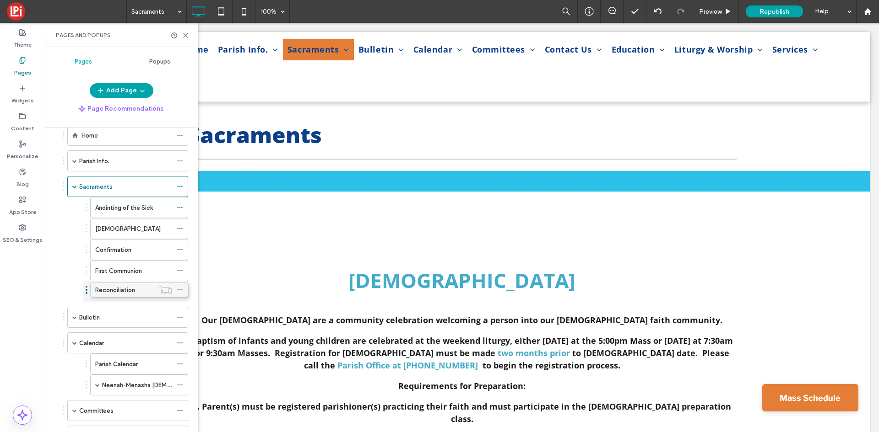
drag, startPoint x: 112, startPoint y: 217, endPoint x: 111, endPoint y: 291, distance: 74.1
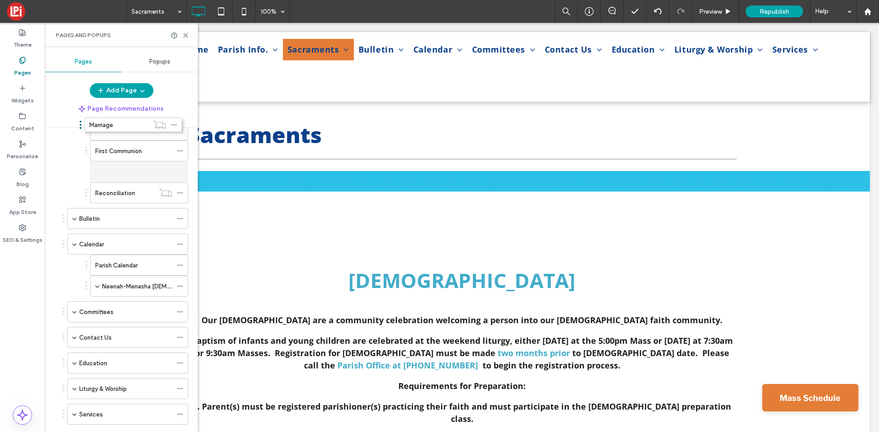
scroll to position [102, 0]
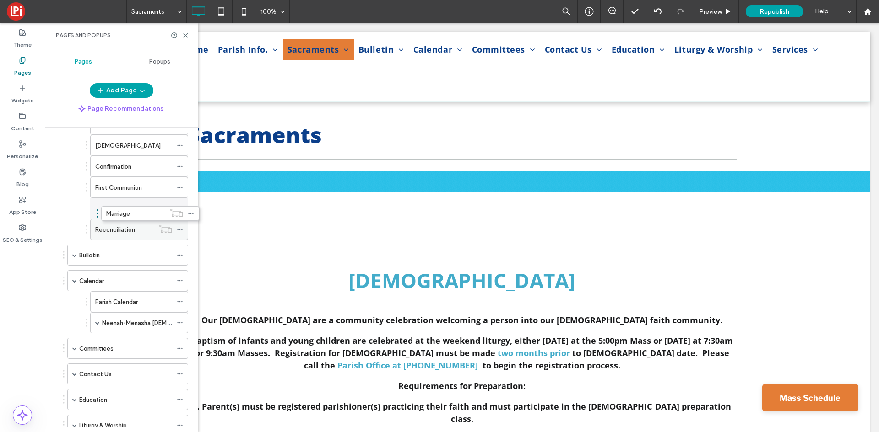
drag, startPoint x: 126, startPoint y: 209, endPoint x: 135, endPoint y: 216, distance: 11.4
click at [178, 207] on icon at bounding box center [180, 208] width 6 height 6
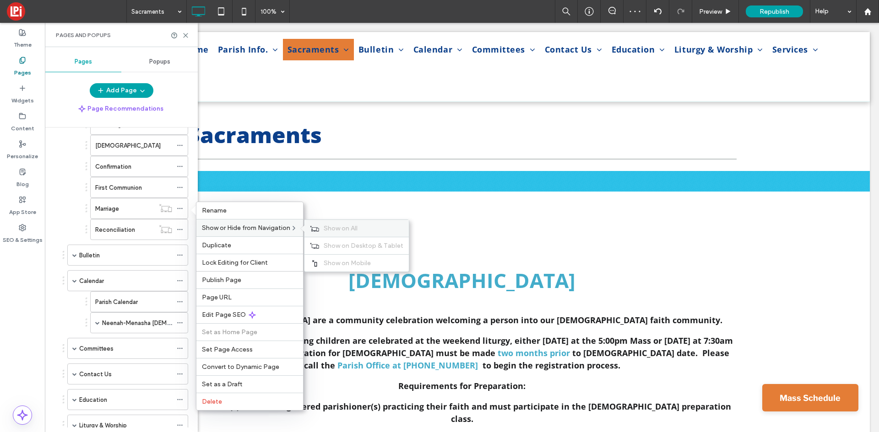
click at [348, 230] on span "Show on All" at bounding box center [341, 229] width 34 height 8
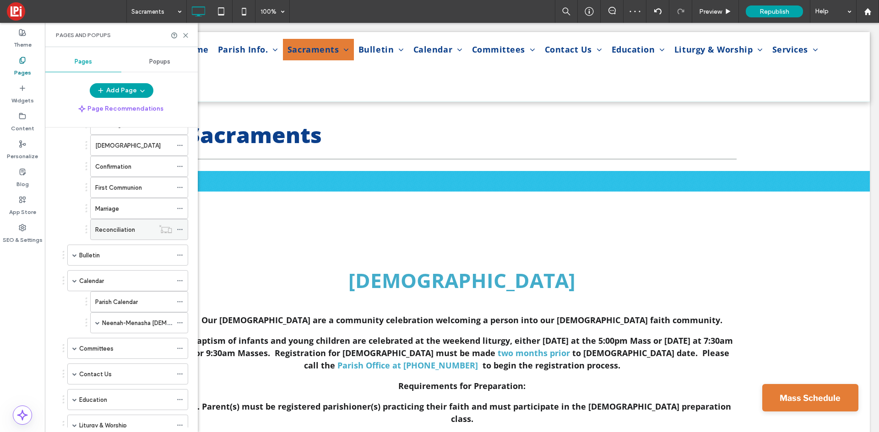
click at [182, 227] on icon at bounding box center [180, 230] width 6 height 6
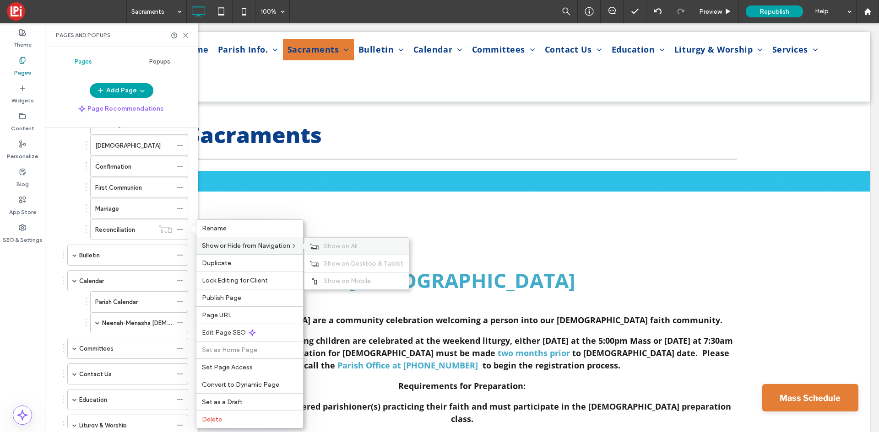
click at [335, 248] on span "Show on All" at bounding box center [341, 247] width 34 height 8
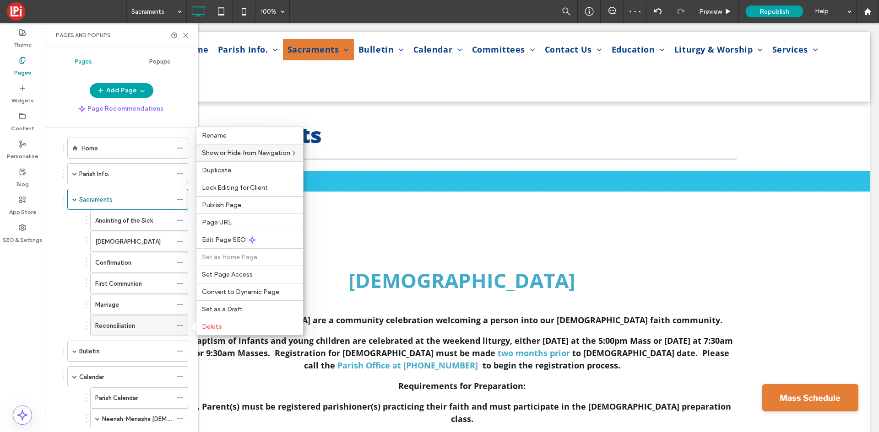
scroll to position [0, 0]
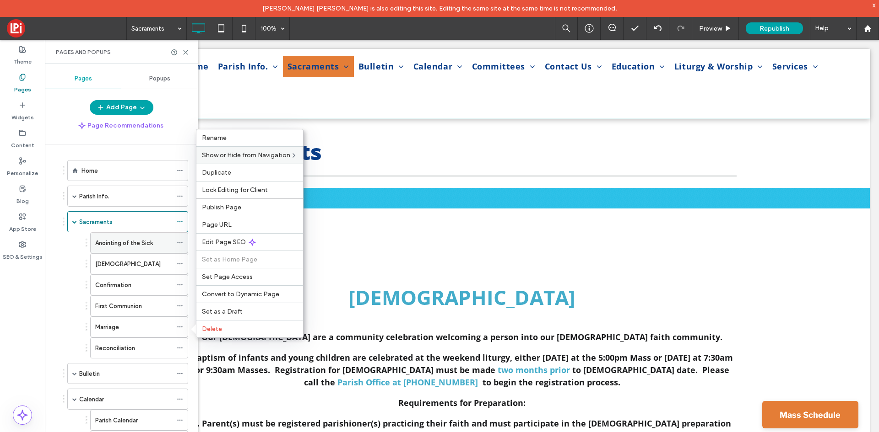
click at [120, 249] on div "Anointing of the Sick" at bounding box center [133, 243] width 77 height 20
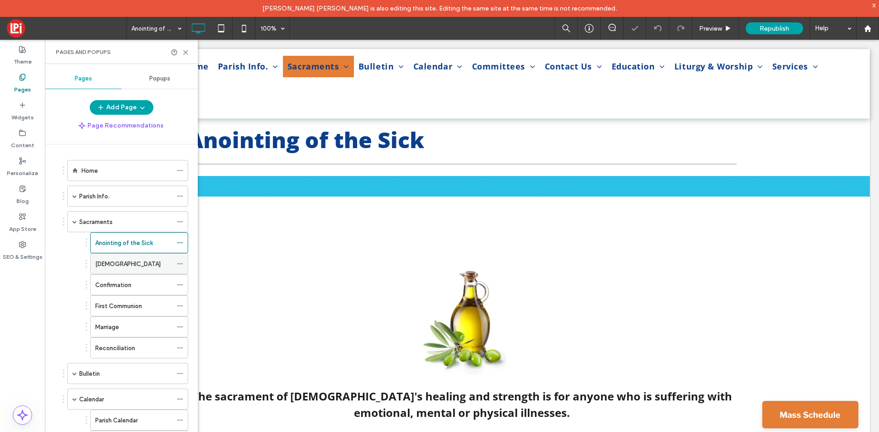
click at [122, 268] on div "Baptisms" at bounding box center [133, 264] width 77 height 10
